Goal: Check status

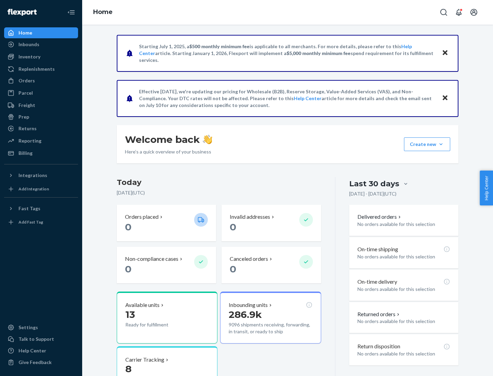
click at [441, 144] on button "Create new Create new inbound Create new order Create new product" at bounding box center [427, 145] width 46 height 14
click at [28, 44] on div "Inbounds" at bounding box center [28, 44] width 21 height 7
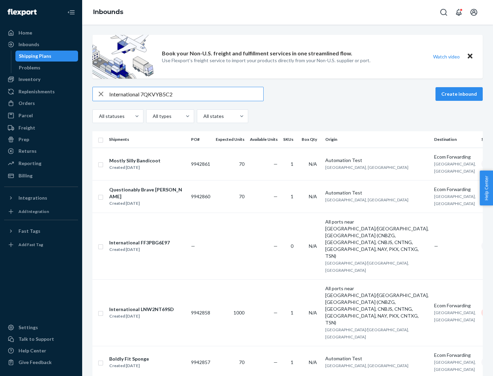
type input "International 7QKVYB5C29"
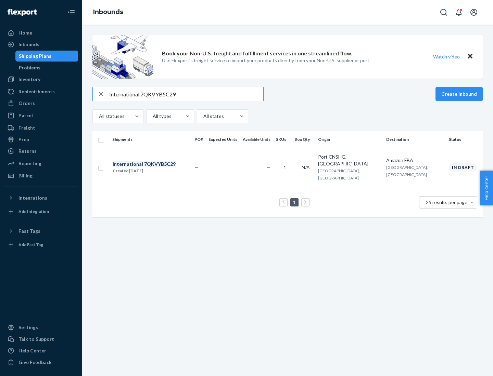
click at [156, 168] on div "Created [DATE]" at bounding box center [144, 171] width 63 height 7
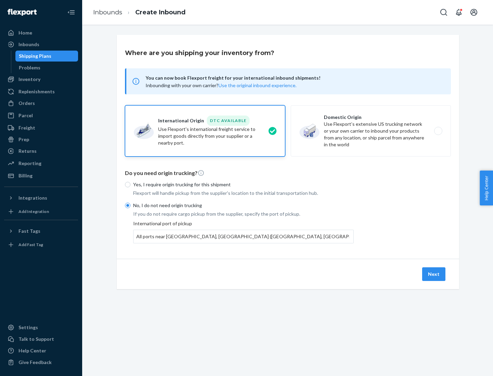
click at [434, 274] on button "Next" at bounding box center [433, 275] width 23 height 14
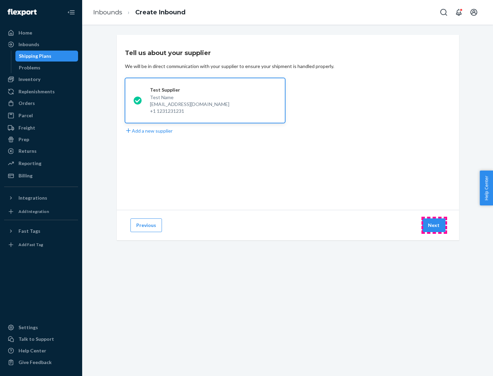
click at [434, 226] on button "Next" at bounding box center [433, 226] width 23 height 14
